Goal: Contribute content: Add original content to the website for others to see

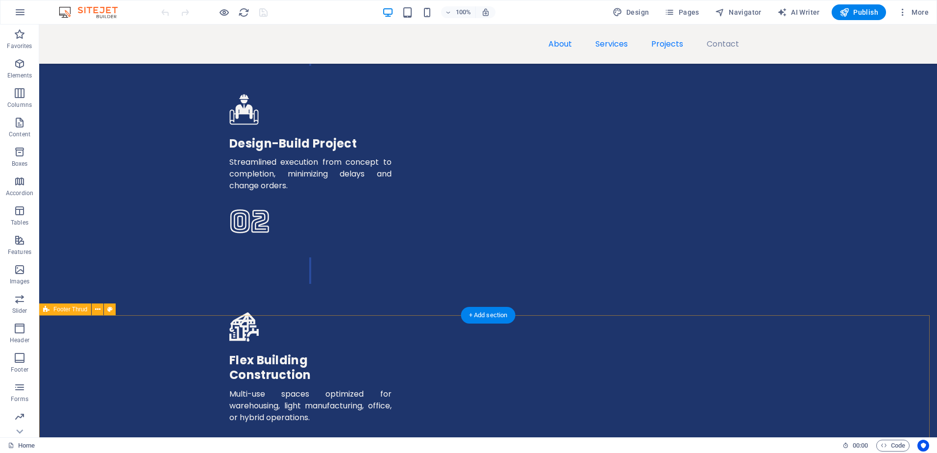
scroll to position [2498, 0]
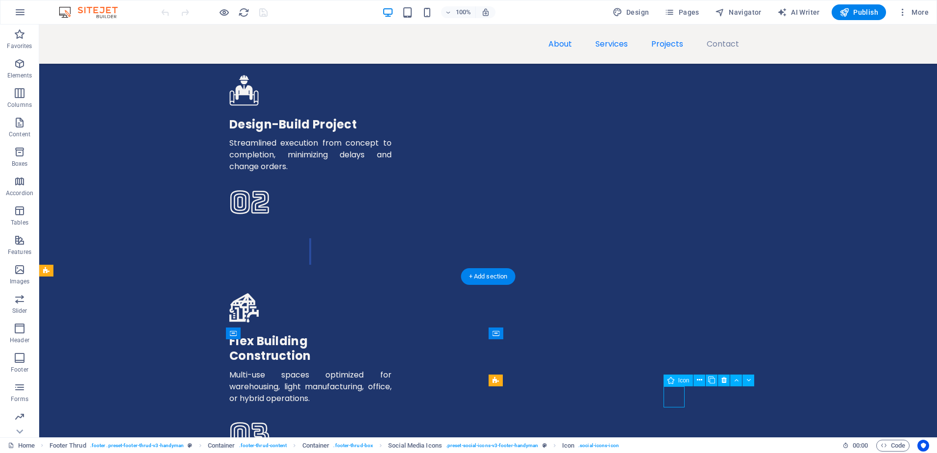
select select "xMidYMid"
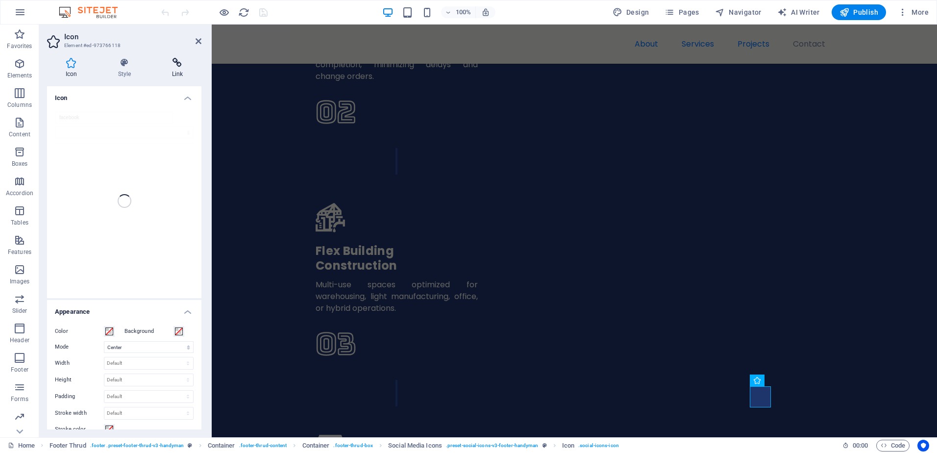
click at [188, 61] on icon at bounding box center [177, 63] width 48 height 10
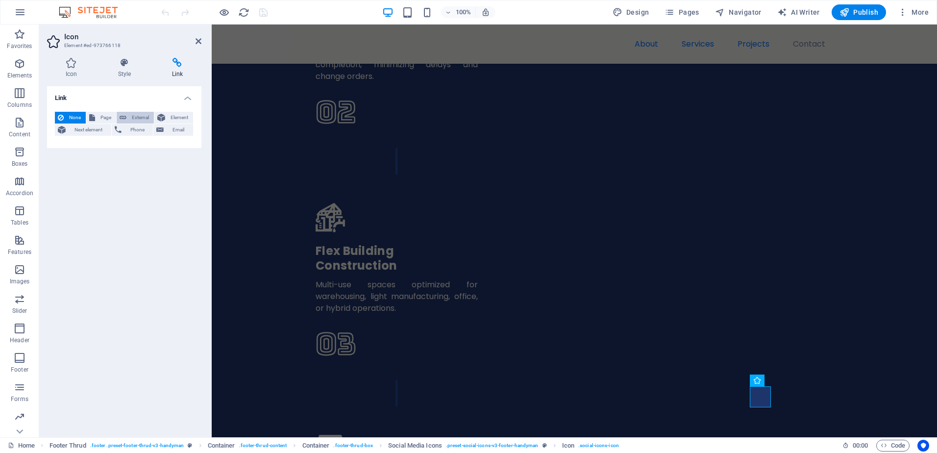
click at [135, 116] on span "External" at bounding box center [140, 118] width 22 height 12
select select "blank"
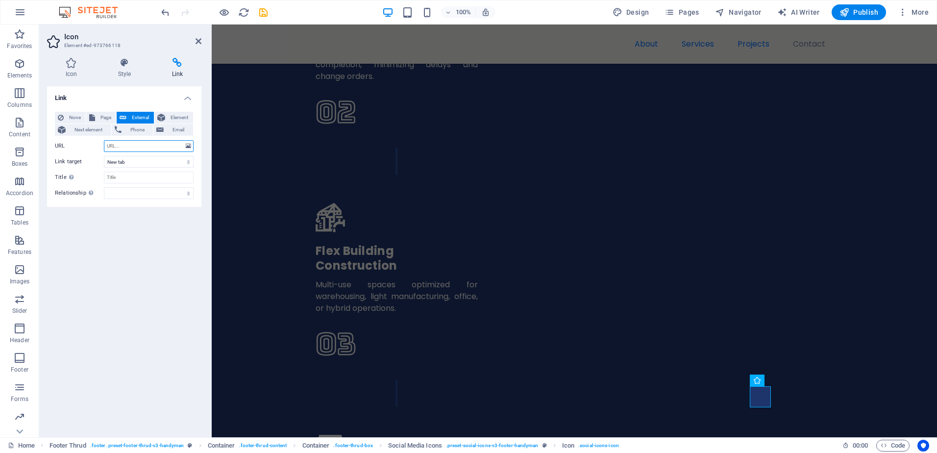
drag, startPoint x: 116, startPoint y: 150, endPoint x: 108, endPoint y: 158, distance: 11.4
click at [117, 150] on input "URL" at bounding box center [149, 146] width 90 height 12
paste input "[URL][DOMAIN_NAME]"
type input "[URL][DOMAIN_NAME]"
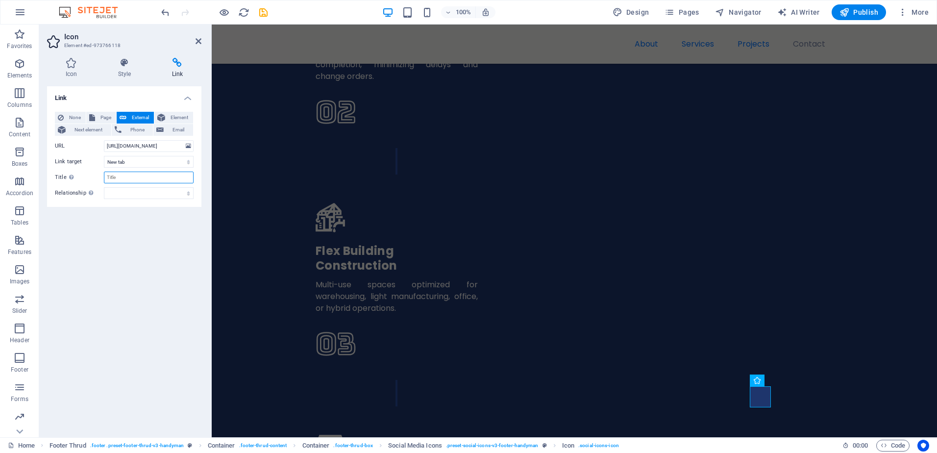
scroll to position [0, 0]
click at [121, 182] on input "Title Additional link description, should not be the same as the link text. The…" at bounding box center [149, 177] width 90 height 12
type input "Facebook"
click at [138, 198] on select "alternate author bookmark external help license next nofollow noreferrer noopen…" at bounding box center [149, 193] width 90 height 12
select select "external"
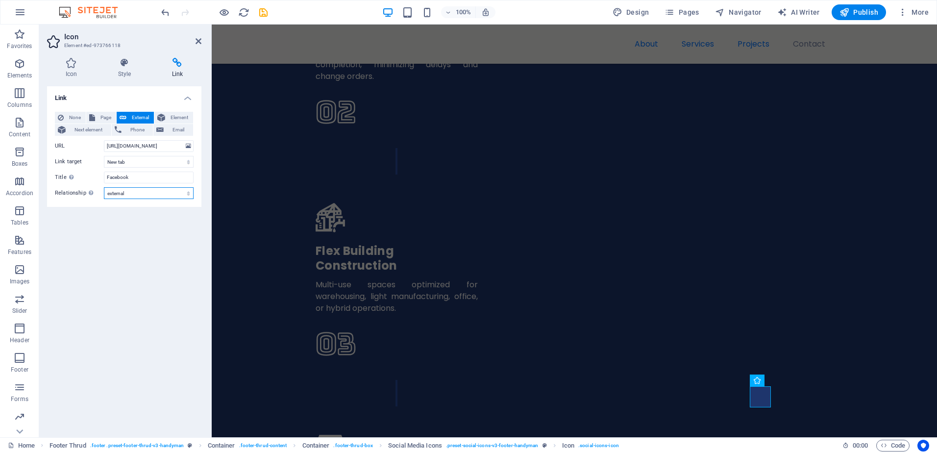
click at [104, 187] on select "alternate author bookmark external help license next nofollow noreferrer noopen…" at bounding box center [149, 193] width 90 height 12
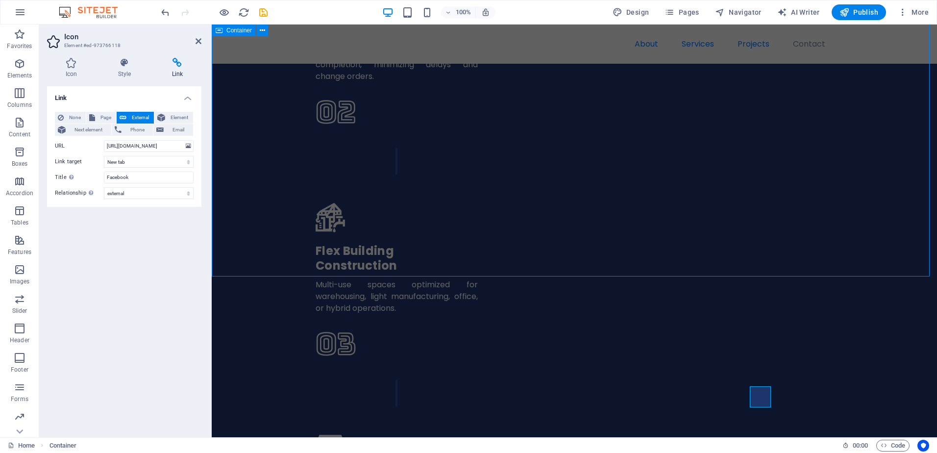
scroll to position [2498, 0]
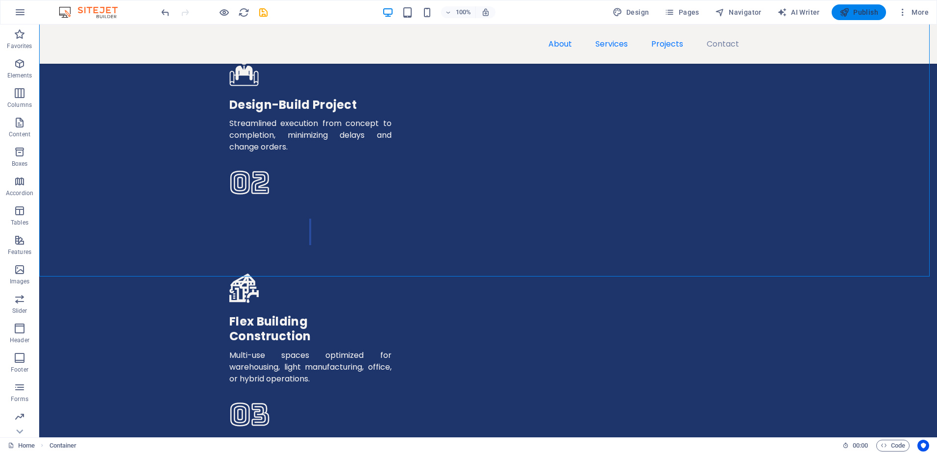
click at [854, 18] on button "Publish" at bounding box center [858, 12] width 54 height 16
checkbox input "false"
click at [848, 9] on icon "button" at bounding box center [844, 12] width 10 height 10
